Goal: Find specific page/section: Find specific page/section

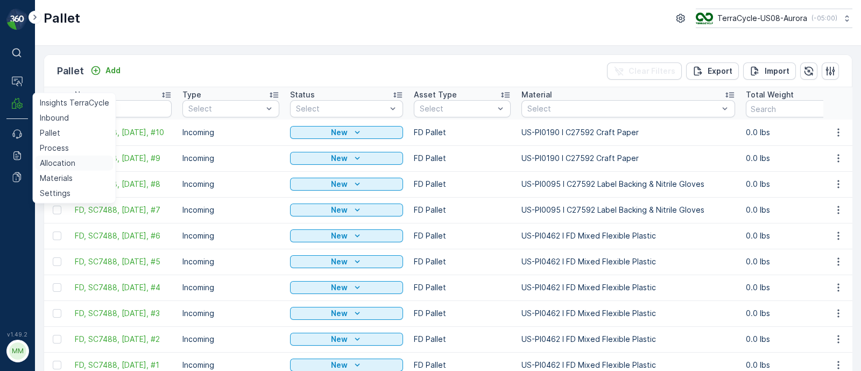
click at [62, 164] on p "Allocation" at bounding box center [58, 163] width 36 height 11
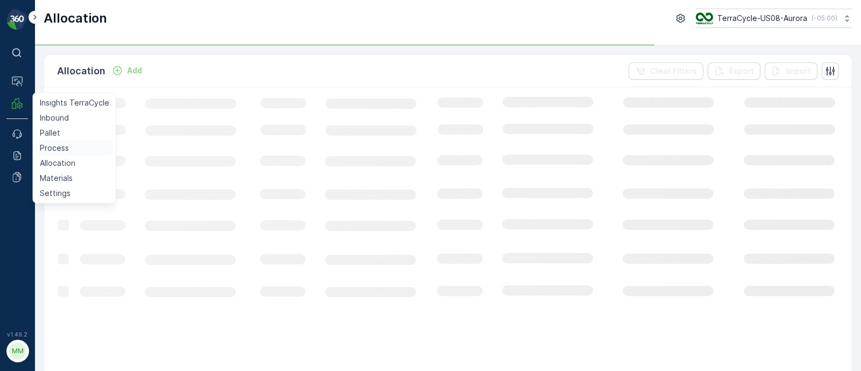
click at [51, 148] on p "Process" at bounding box center [54, 148] width 29 height 11
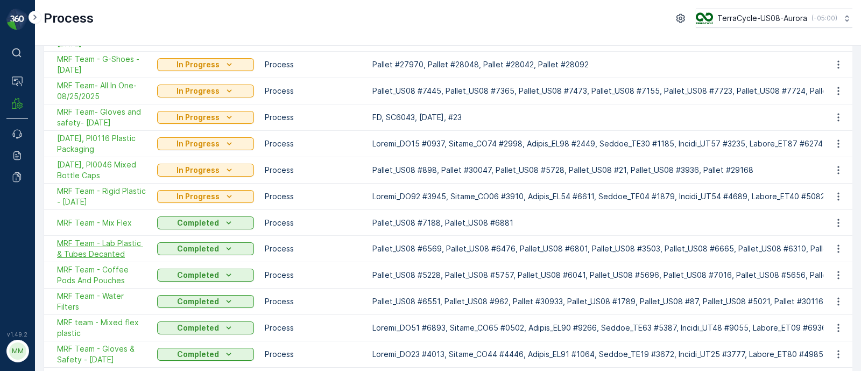
scroll to position [122, 0]
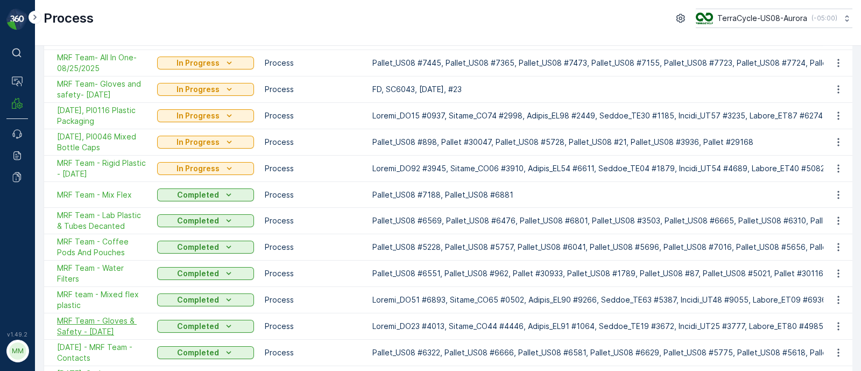
click at [111, 323] on span "MRF Team - Gloves & Safety - [DATE]" at bounding box center [101, 326] width 89 height 22
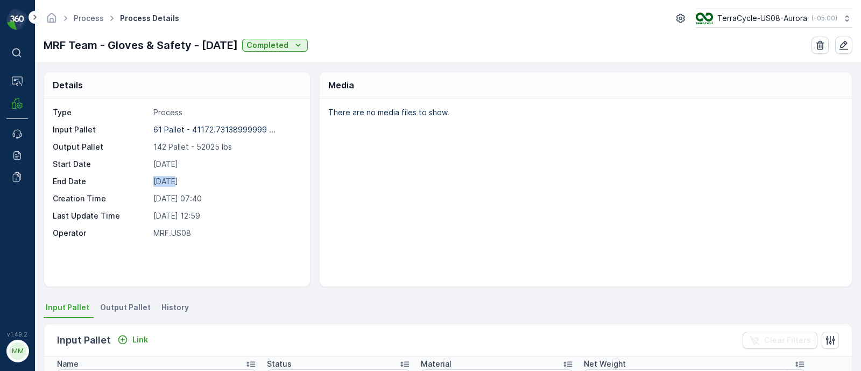
drag, startPoint x: 171, startPoint y: 180, endPoint x: 153, endPoint y: 179, distance: 18.3
click at [153, 179] on p "[DATE]" at bounding box center [225, 181] width 145 height 11
drag, startPoint x: 172, startPoint y: 164, endPoint x: 152, endPoint y: 161, distance: 19.6
click at [152, 161] on div "Start Date [DATE]" at bounding box center [176, 164] width 246 height 11
